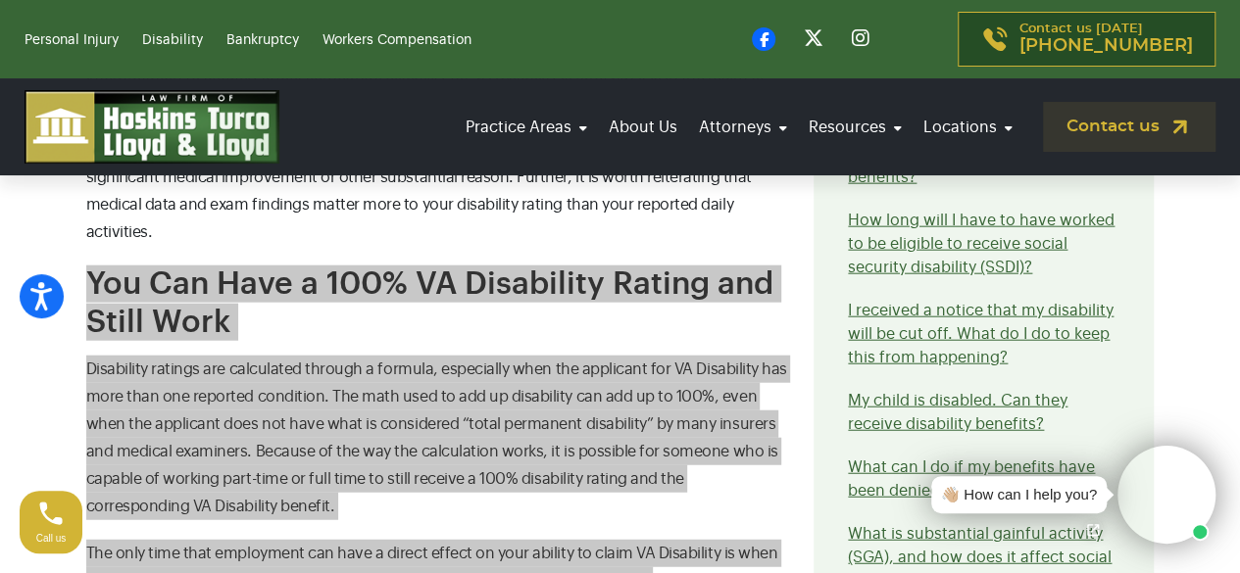
scroll to position [2352, 0]
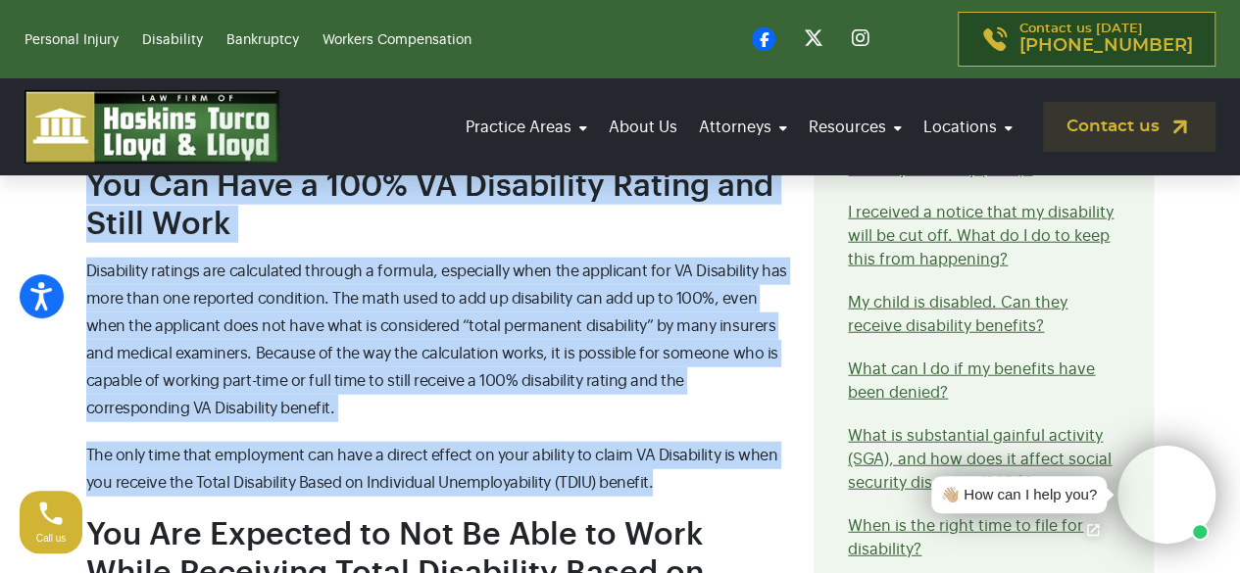
click at [1, 317] on section "Contact our attorneys to discuss your case. Get a free consultation Can I Recei…" at bounding box center [620, 9] width 1240 height 3491
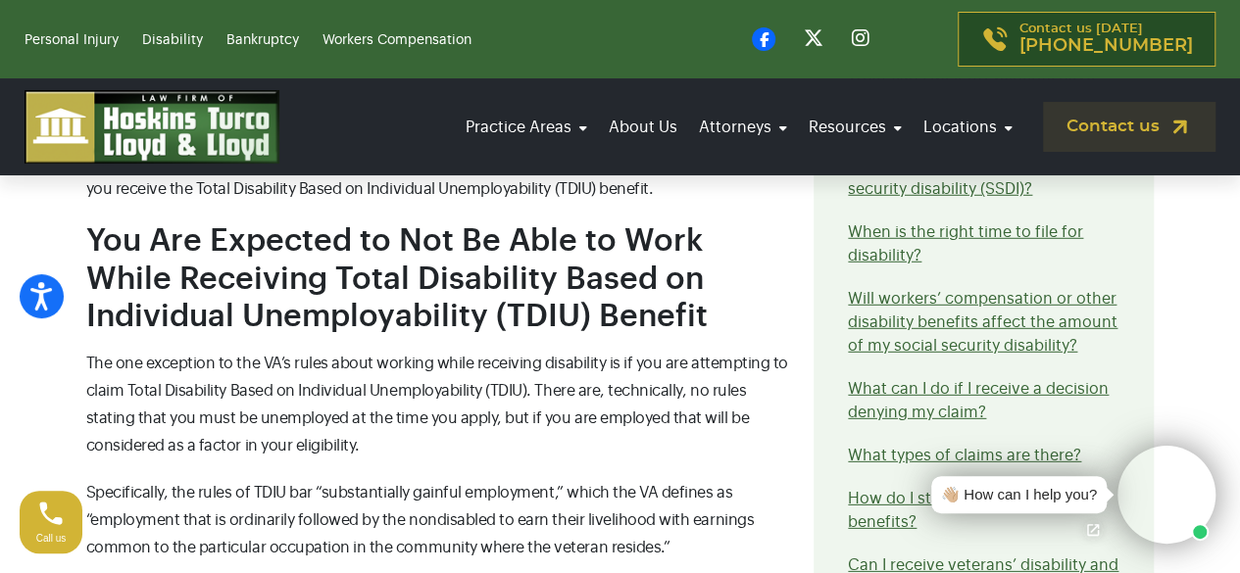
scroll to position [2549, 0]
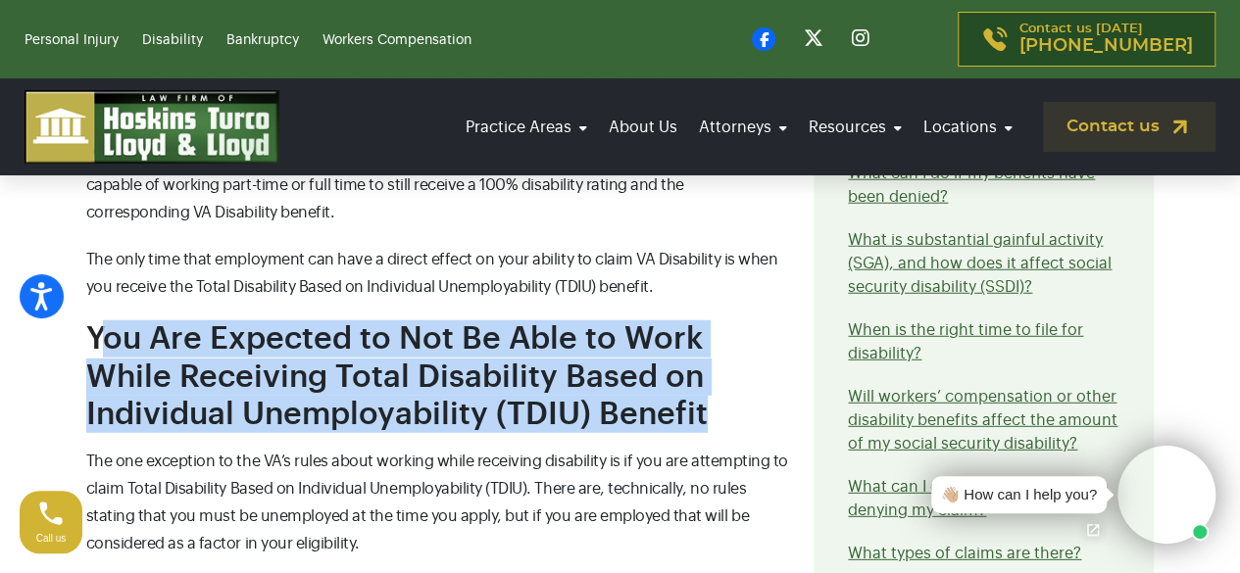
drag, startPoint x: 95, startPoint y: 280, endPoint x: 567, endPoint y: 350, distance: 476.6
click at [567, 350] on h2 "You Are Expected to Not Be Able to Work While Receiving Total Disability Based …" at bounding box center [438, 377] width 705 height 113
copy span "ou Are Expected to Not Be Able to Work While Receiving Total Disability Based o…"
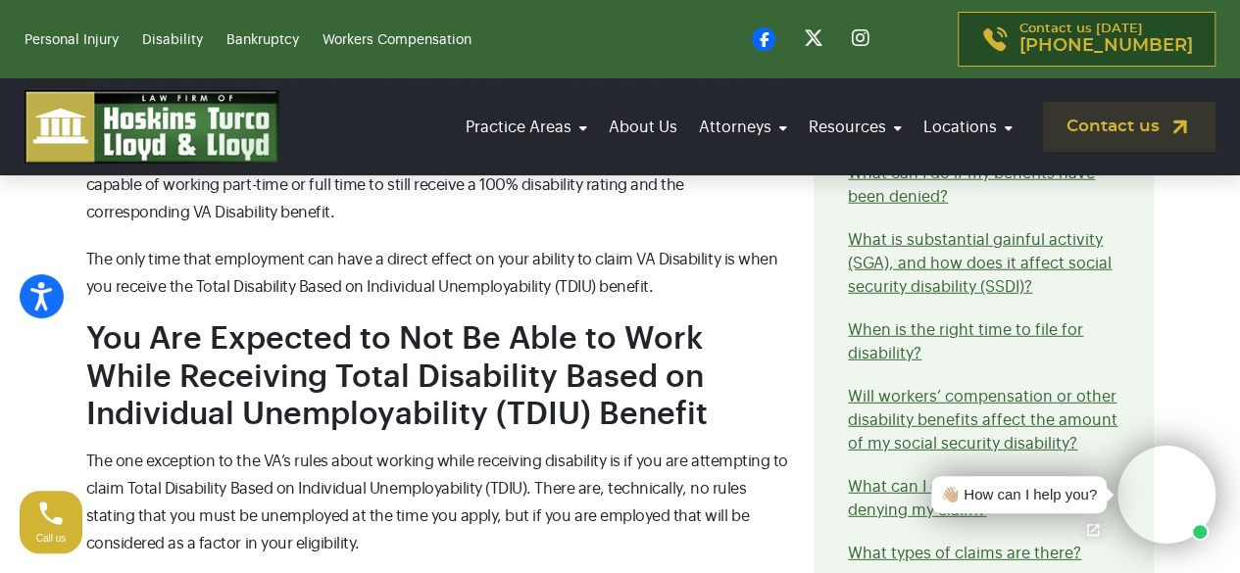
click at [331, 454] on span "The one exception to the VA’s rules about working while receiving disability is…" at bounding box center [437, 503] width 702 height 98
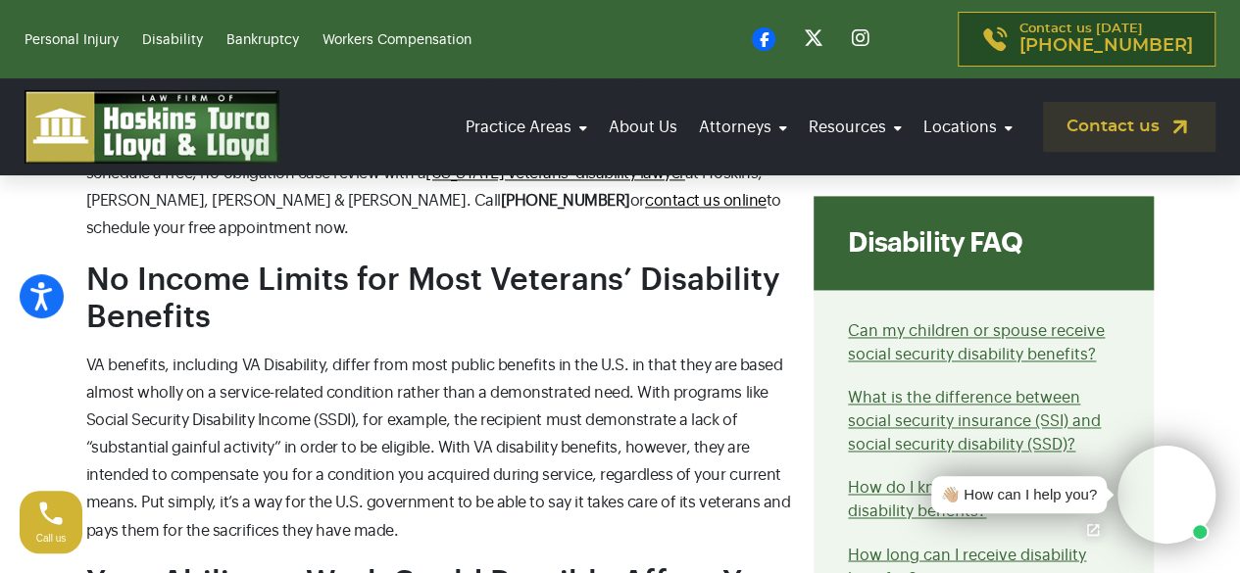
scroll to position [1372, 0]
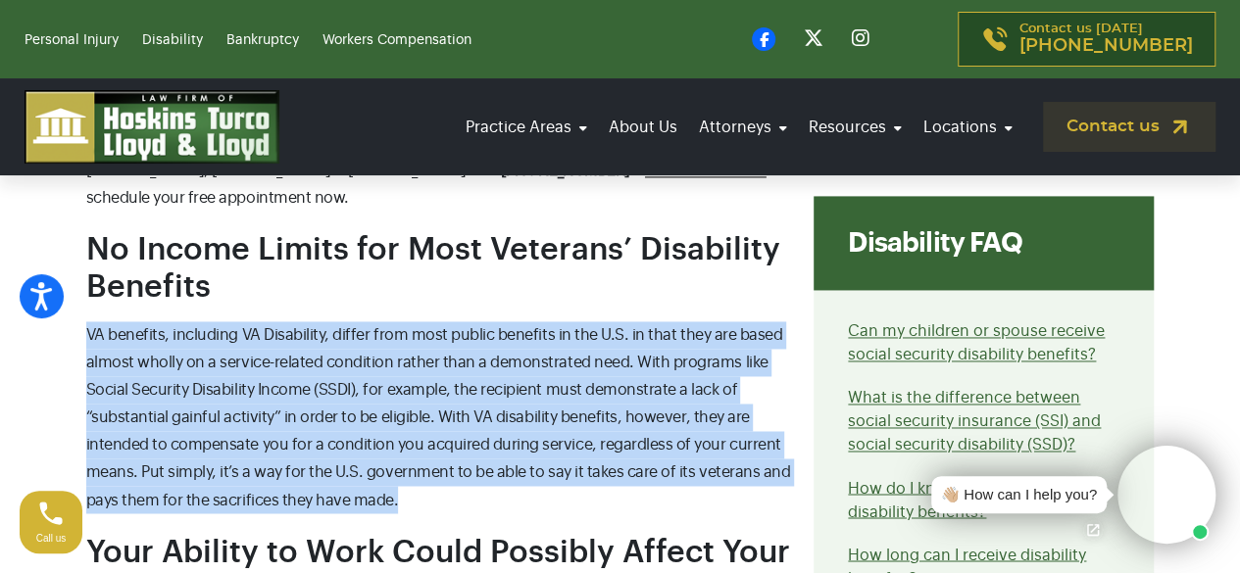
drag, startPoint x: 395, startPoint y: 479, endPoint x: 74, endPoint y: 302, distance: 366.3
copy span "VA benefits, including VA Disability, differ from most public benefits in the U…"
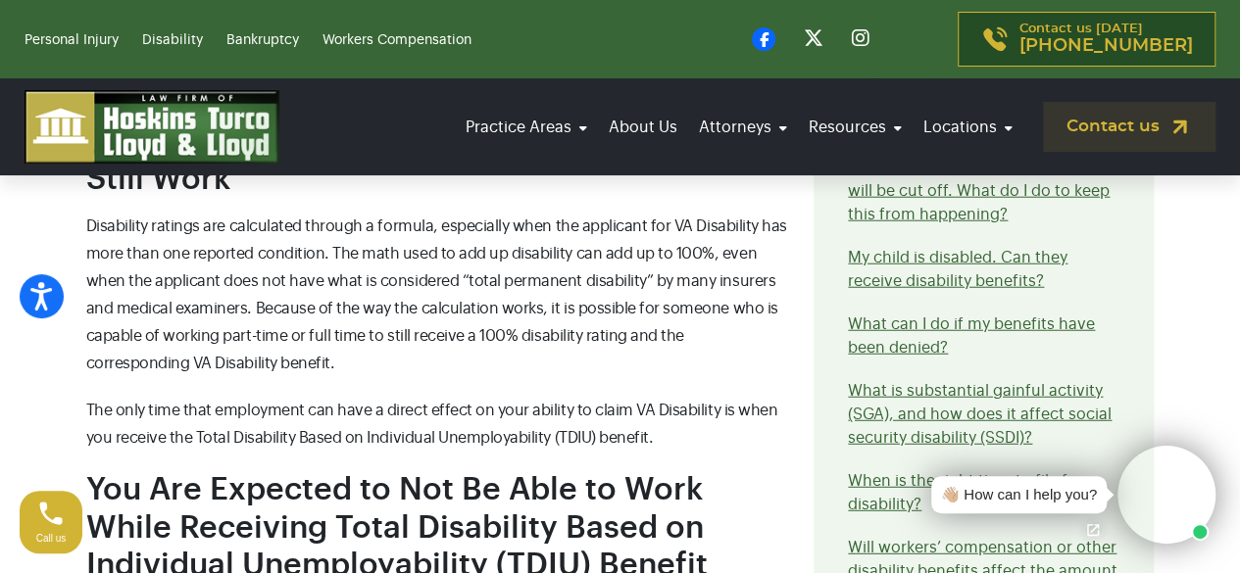
scroll to position [2352, 0]
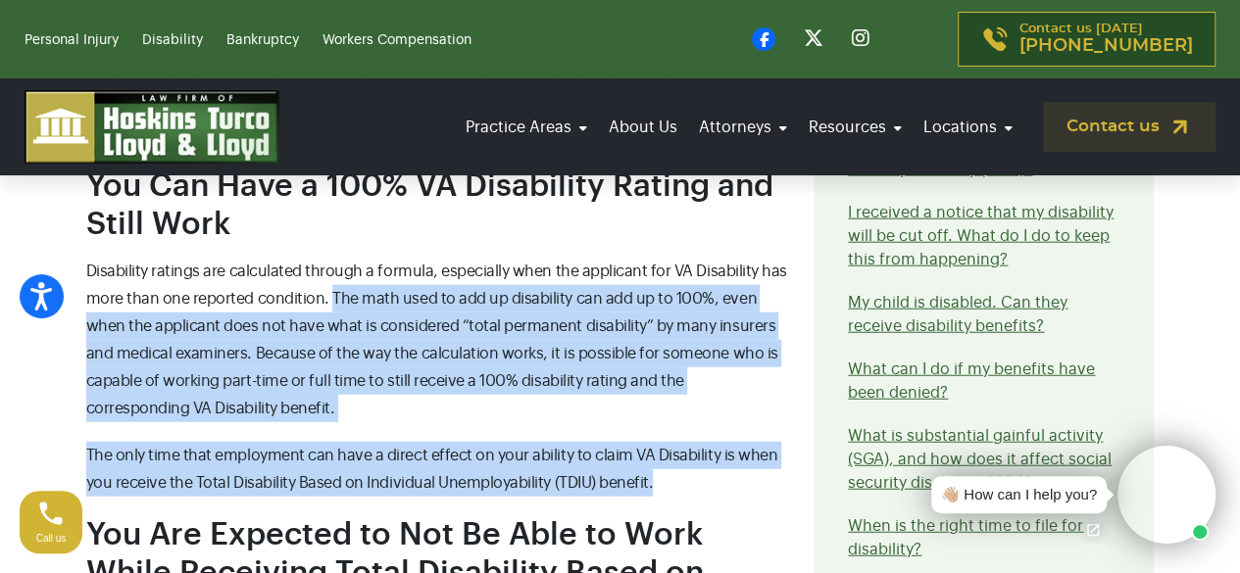
drag, startPoint x: 330, startPoint y: 244, endPoint x: 668, endPoint y: 426, distance: 384.2
click at [668, 426] on div "Can I Receive Veterans’ Disability and Work at the Same Time? Veterans’ Disabil…" at bounding box center [438, 101] width 728 height 3134
copy div "The math used to add up disability can add up to 100%, even when the applicant …"
click at [448, 442] on p "The only time that employment can have a direct effect on your ability to claim…" at bounding box center [438, 469] width 705 height 55
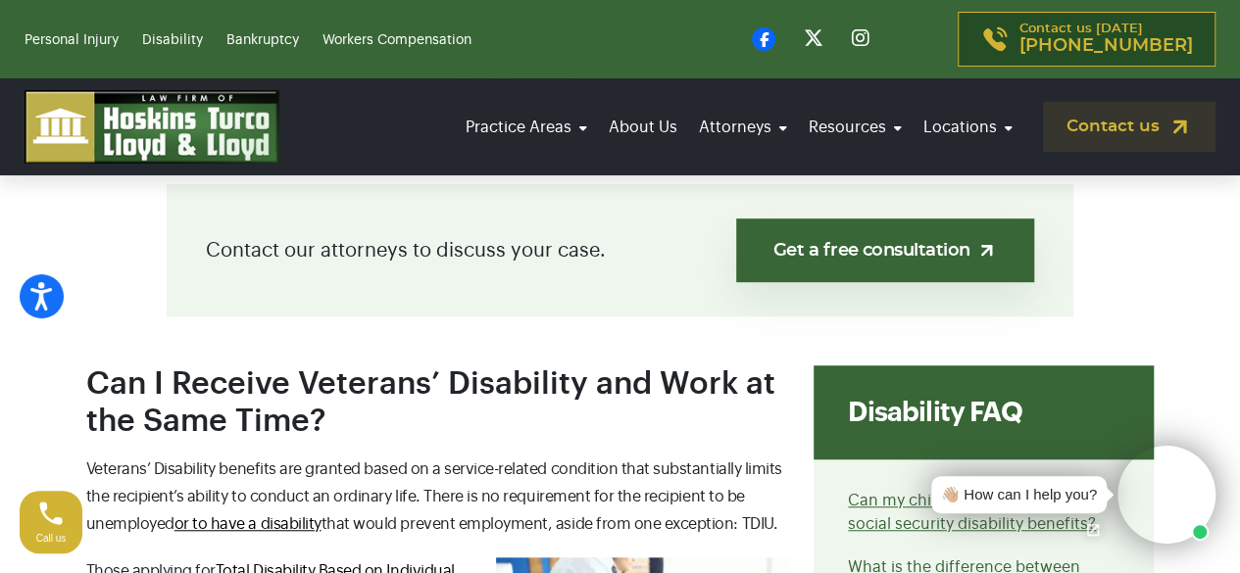
scroll to position [490, 0]
